Goal: Download file/media

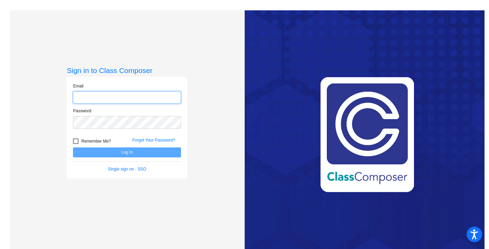
type input "[EMAIL_ADDRESS][DOMAIN_NAME]"
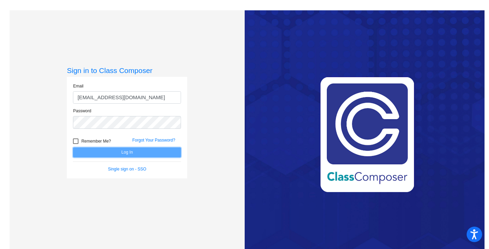
click at [132, 155] on button "Log In" at bounding box center [127, 152] width 108 height 10
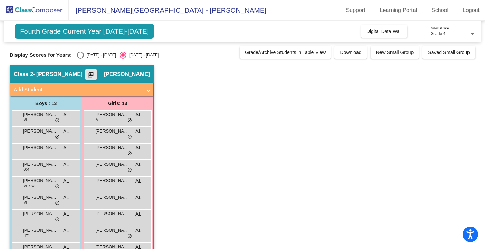
click at [95, 73] on mat-icon "picture_as_pdf" at bounding box center [91, 76] width 8 height 10
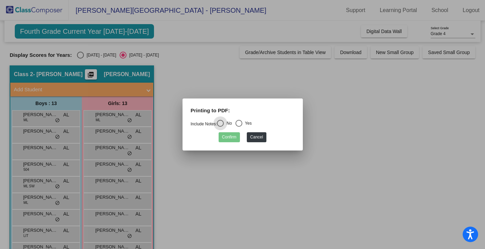
click at [242, 122] on div "Select an option" at bounding box center [239, 123] width 7 height 7
click at [239, 127] on input "Yes" at bounding box center [239, 127] width 0 height 0
radio input "true"
click at [228, 136] on button "Confirm" at bounding box center [229, 137] width 21 height 10
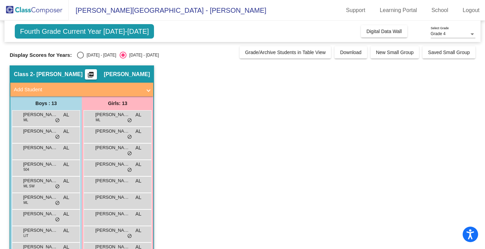
click at [98, 31] on span "Fourth Grade Current Year [DATE]-[DATE]" at bounding box center [84, 31] width 139 height 14
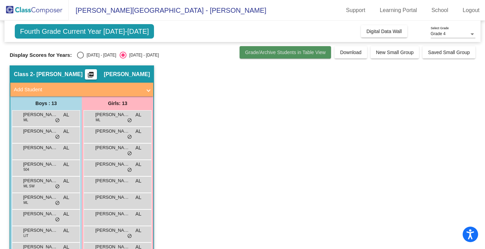
click at [267, 58] on button "Grade/Archive Students in Table View" at bounding box center [286, 52] width 92 height 12
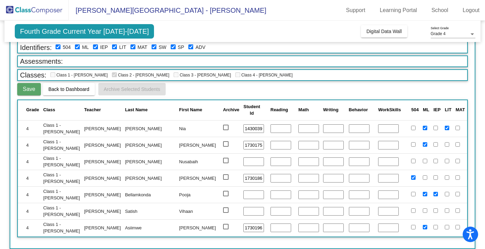
scroll to position [247, 0]
